Goal: Task Accomplishment & Management: Complete application form

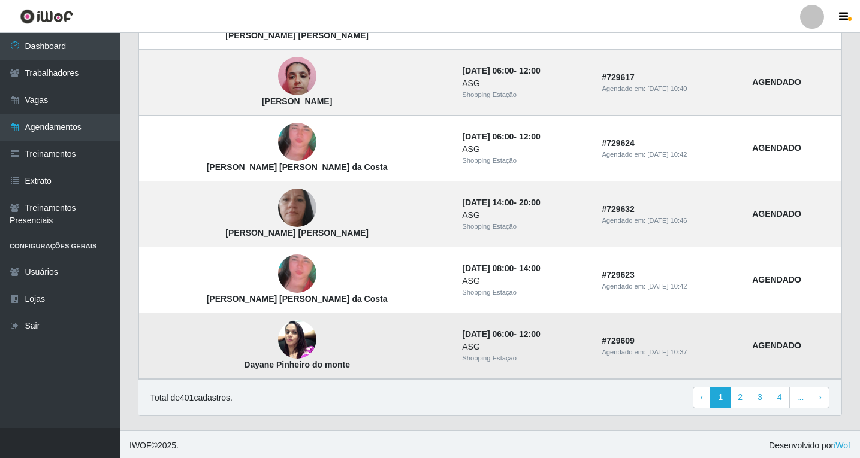
scroll to position [793, 0]
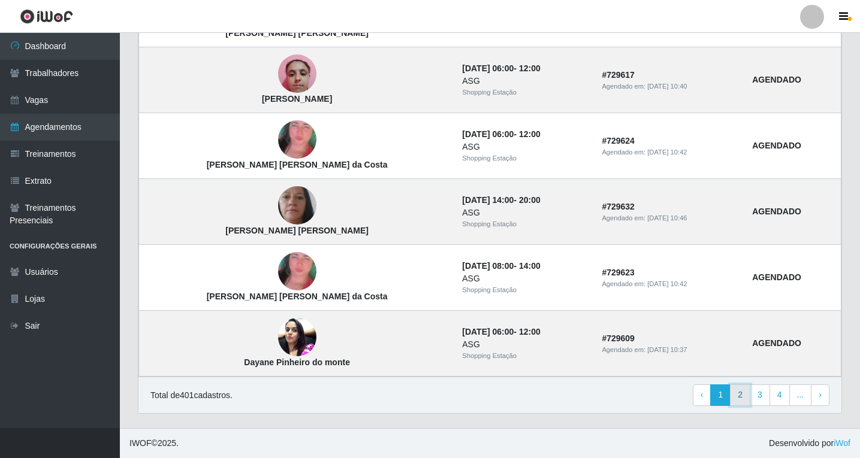
click at [742, 396] on link "2" at bounding box center [740, 396] width 20 height 22
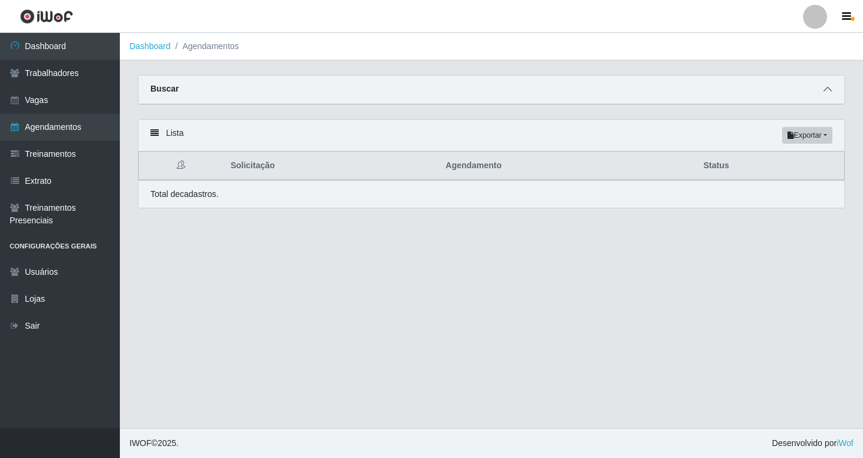
click at [828, 93] on icon at bounding box center [827, 89] width 8 height 8
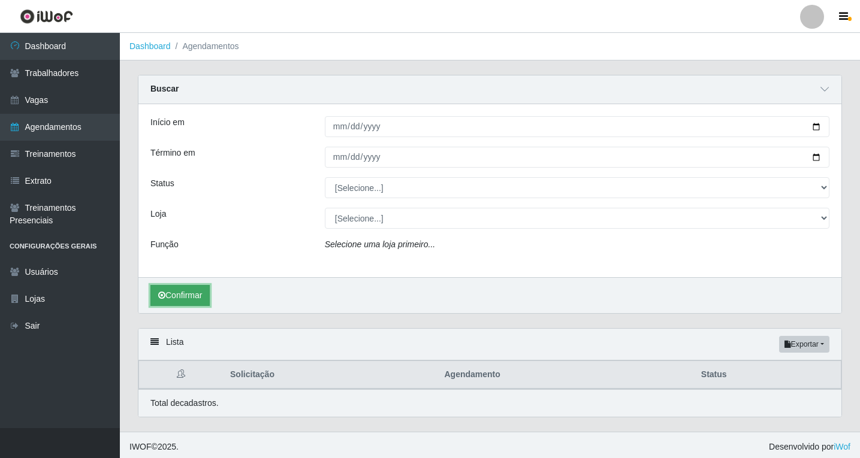
click at [205, 296] on button "Confirmar" at bounding box center [179, 295] width 59 height 21
click at [830, 90] on span at bounding box center [824, 90] width 14 height 14
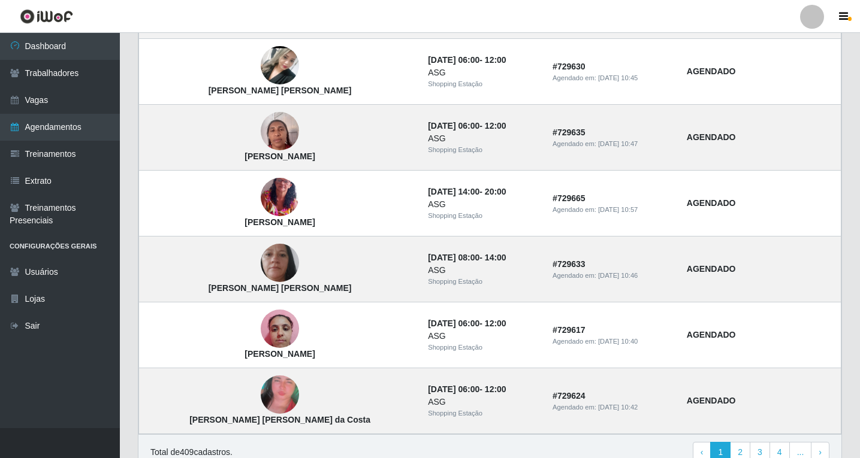
scroll to position [777, 0]
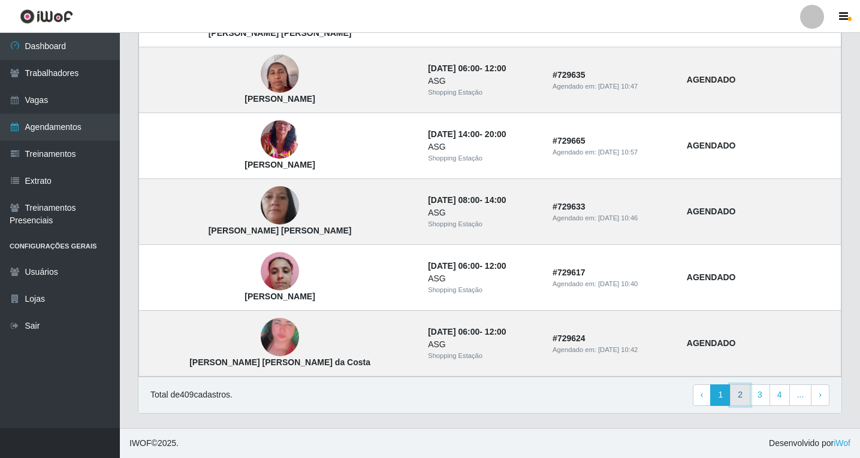
click at [742, 398] on link "2" at bounding box center [740, 396] width 20 height 22
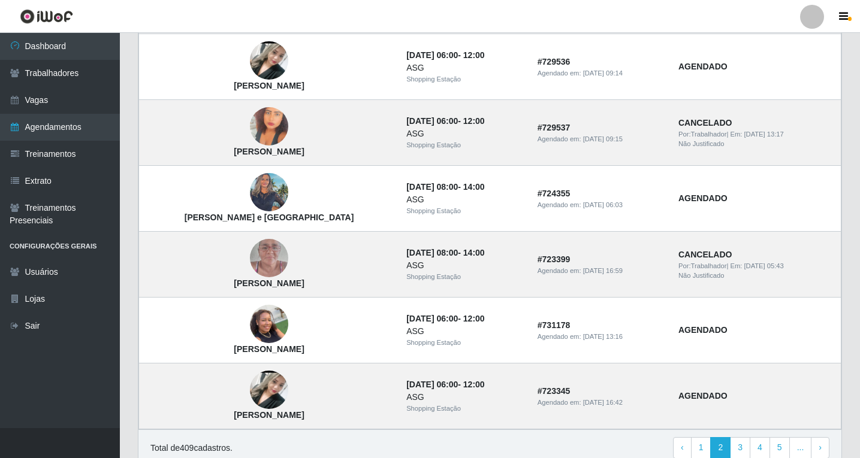
scroll to position [793, 0]
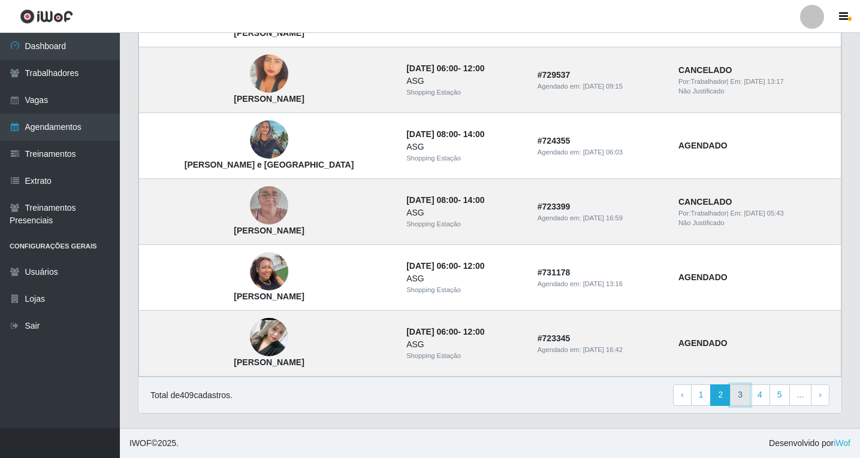
click at [742, 398] on link "3" at bounding box center [740, 396] width 20 height 22
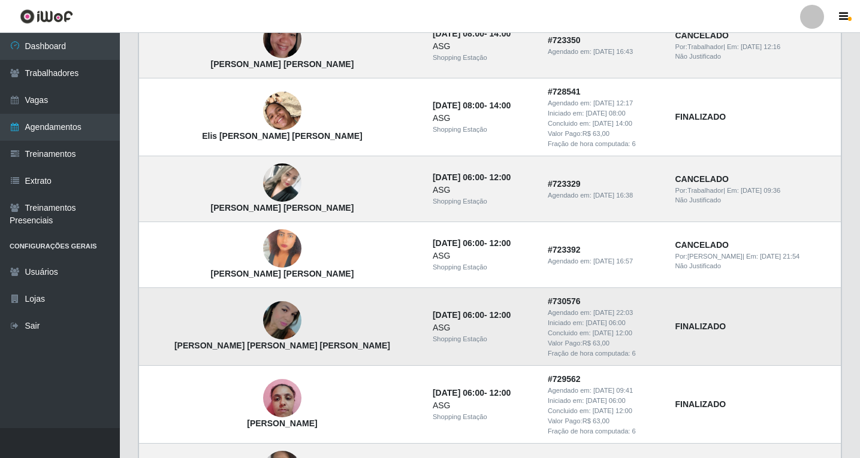
scroll to position [359, 0]
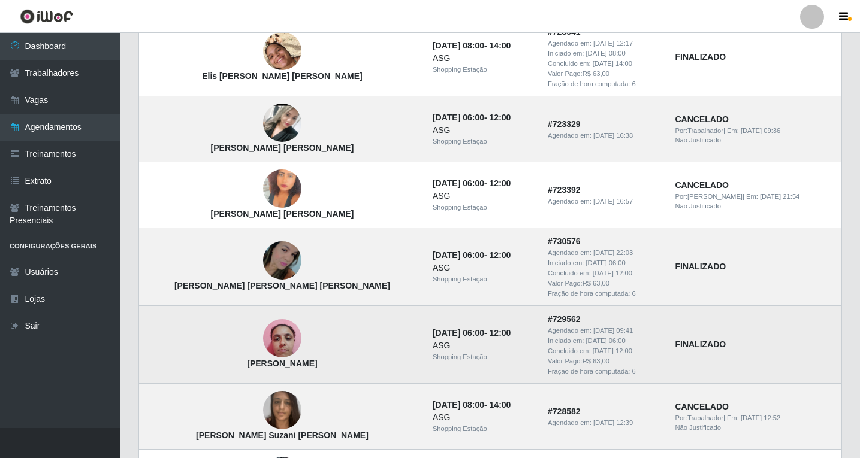
click at [263, 343] on img at bounding box center [282, 338] width 38 height 51
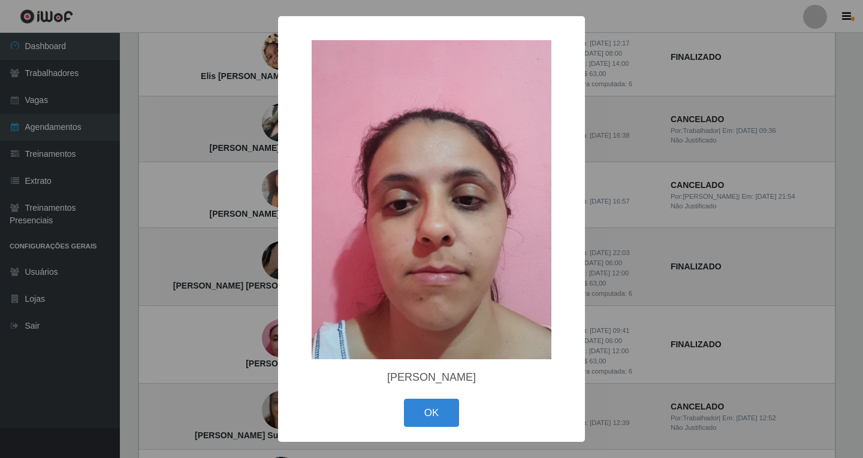
click at [258, 343] on div "× Juliane Rodrigues da Silva OK Cancel" at bounding box center [431, 229] width 863 height 458
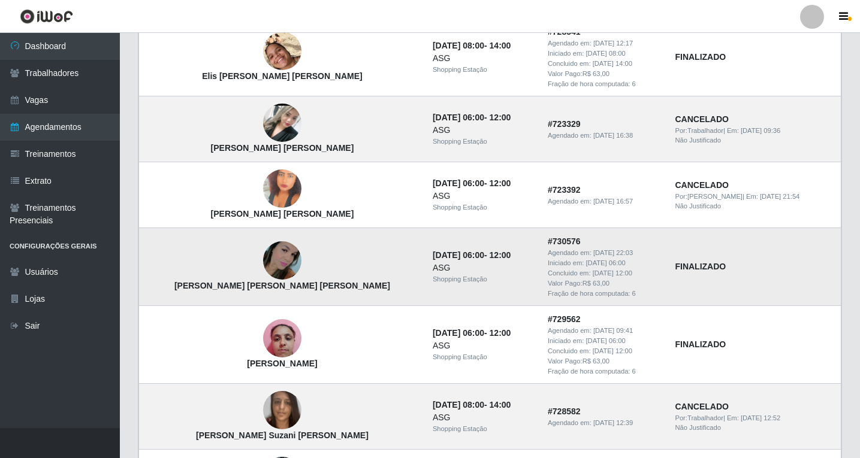
click at [263, 271] on img at bounding box center [282, 260] width 38 height 85
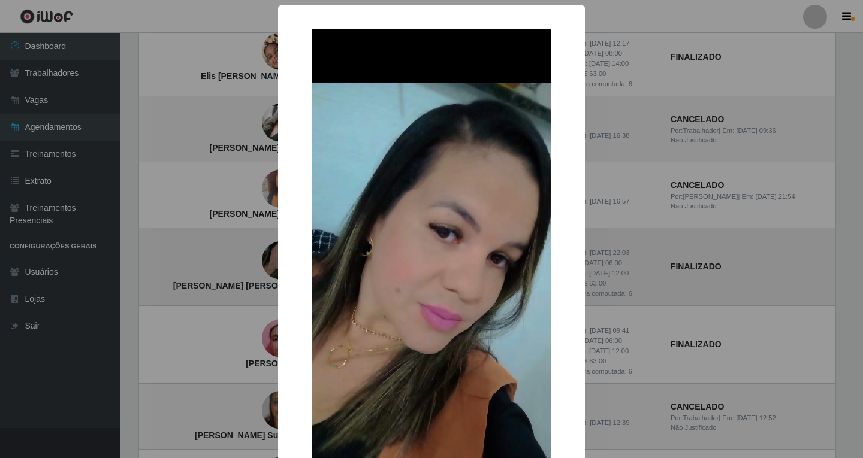
click at [246, 271] on div "× Rafaela Ravena Ribeiro Firmino da Costa OK Cancel" at bounding box center [431, 229] width 863 height 458
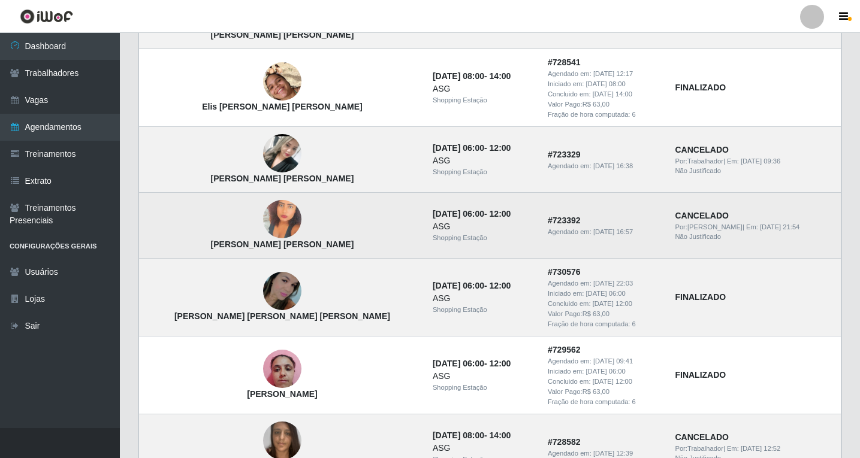
scroll to position [300, 0]
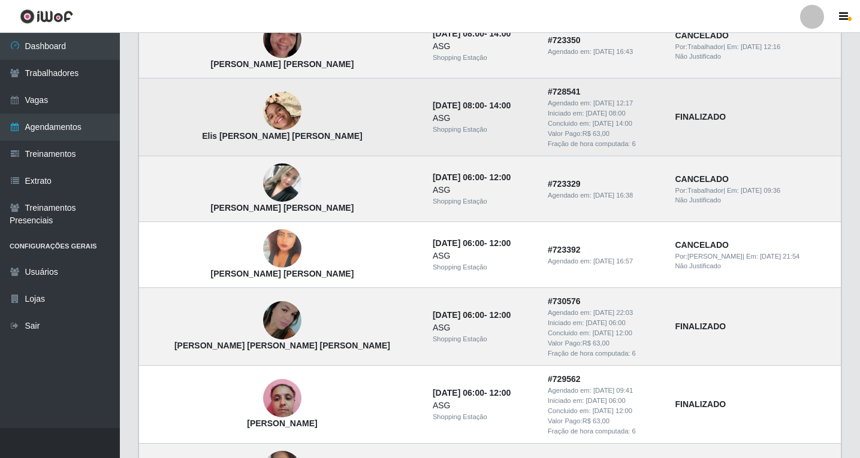
click at [263, 117] on img at bounding box center [282, 111] width 38 height 68
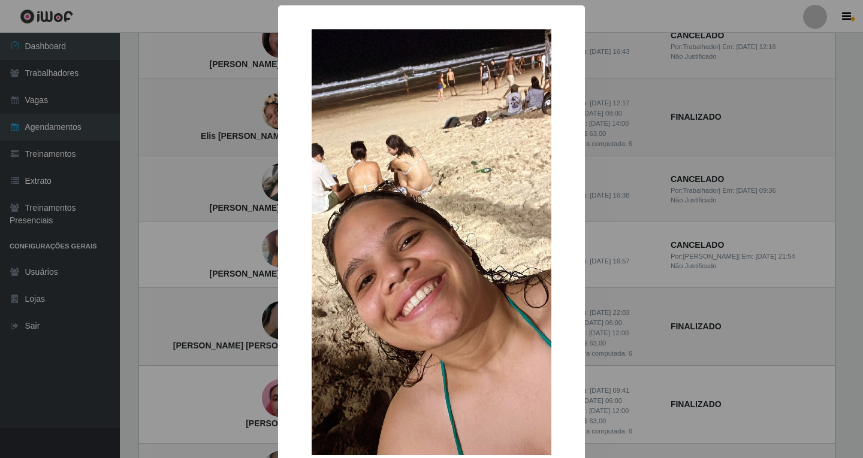
click at [248, 117] on div "× Elis Rebeca da Silva Andrade OK Cancel" at bounding box center [431, 229] width 863 height 458
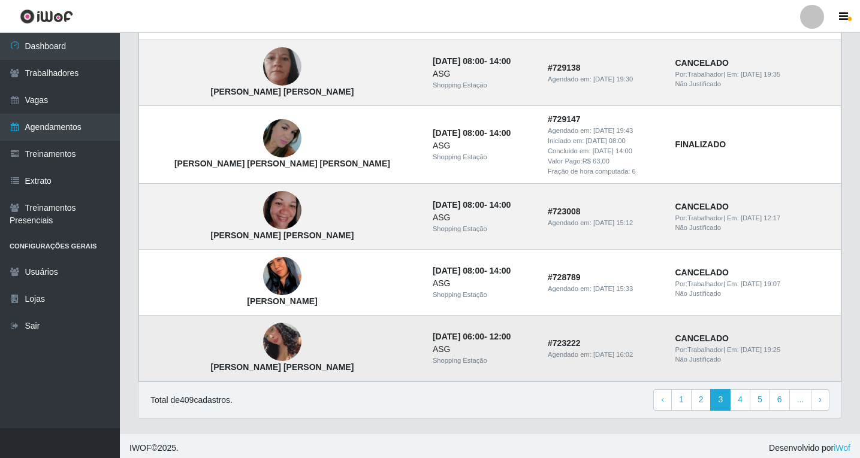
scroll to position [841, 0]
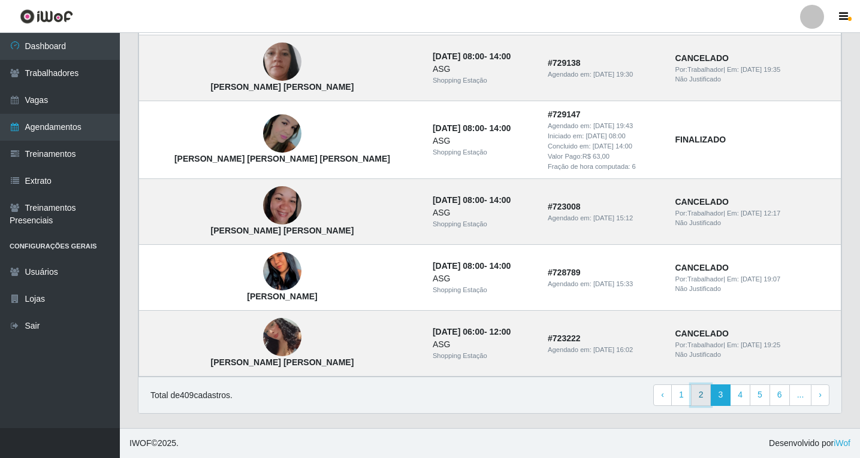
click at [702, 401] on link "2" at bounding box center [701, 396] width 20 height 22
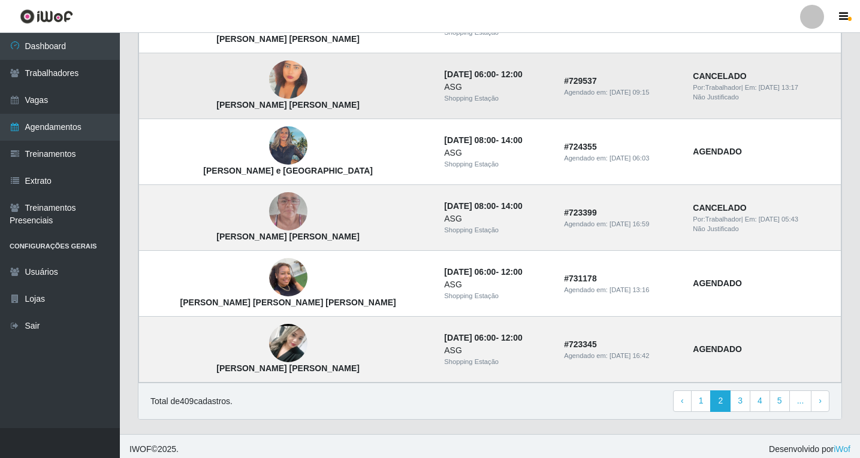
scroll to position [793, 0]
